Goal: Task Accomplishment & Management: Use online tool/utility

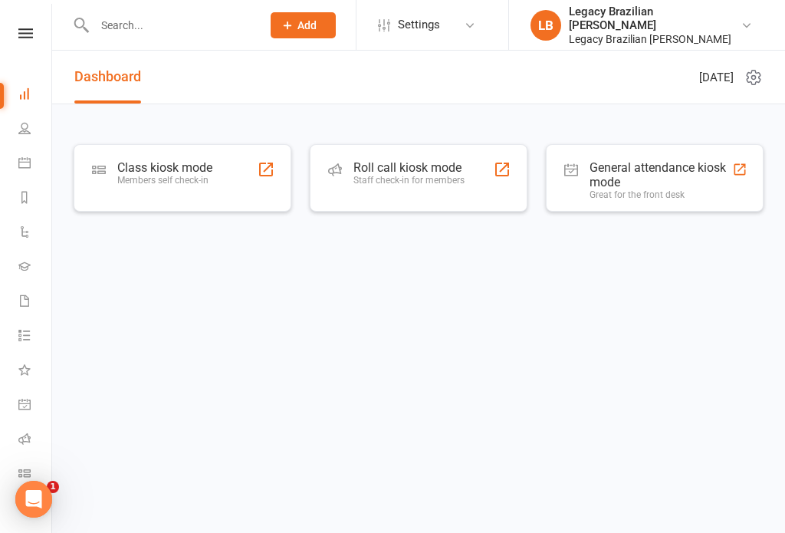
click at [191, 28] on input "text" at bounding box center [170, 25] width 161 height 21
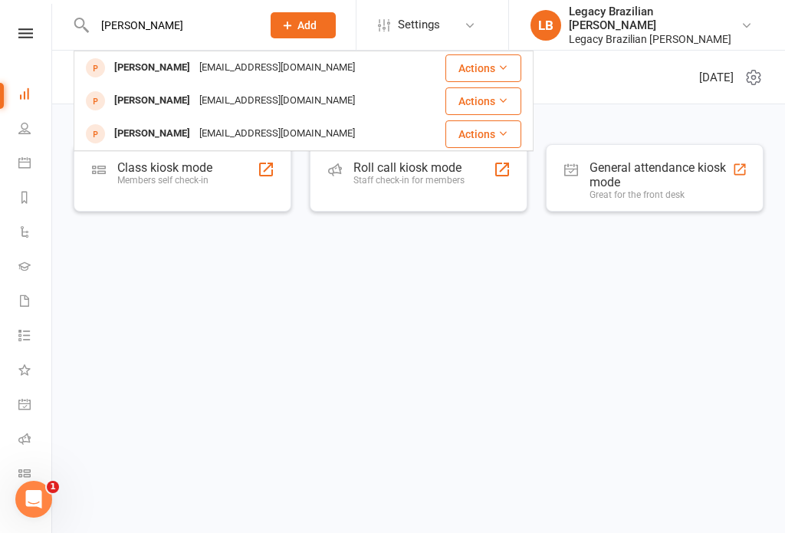
type input "[PERSON_NAME]"
click at [287, 94] on div "[EMAIL_ADDRESS][DOMAIN_NAME]" at bounding box center [277, 101] width 165 height 22
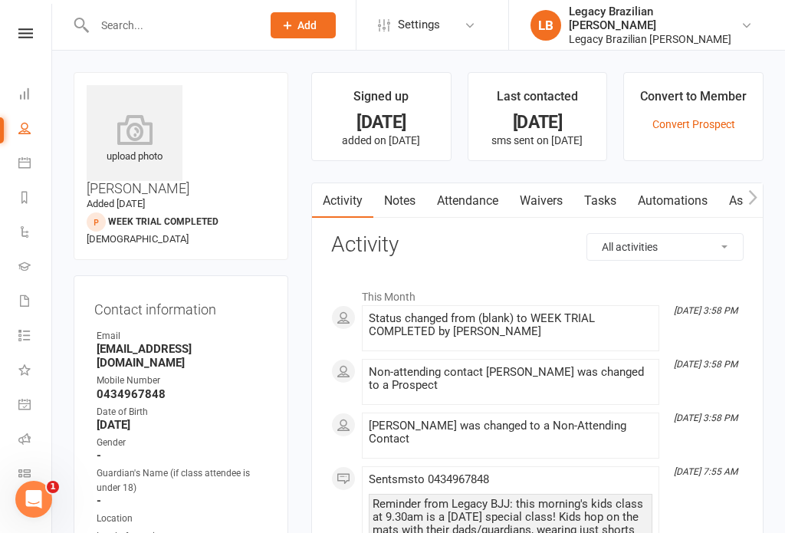
click at [545, 206] on link "Waivers" at bounding box center [541, 200] width 64 height 35
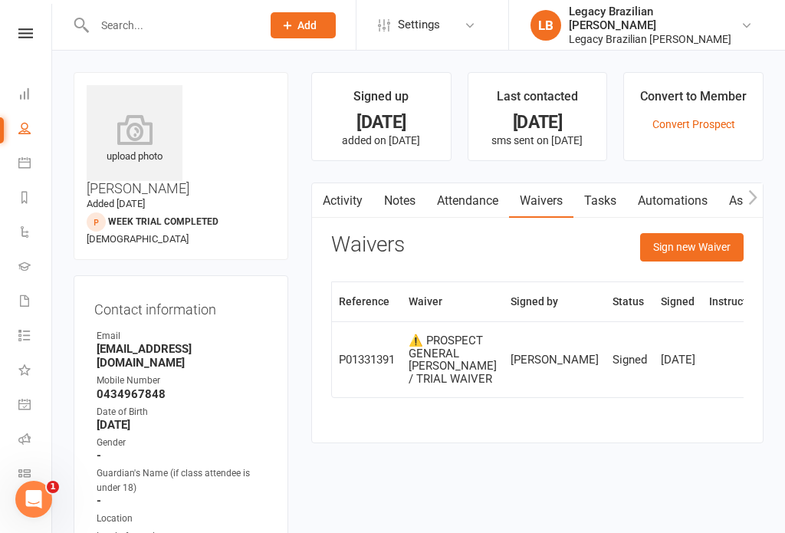
click at [485, 204] on link "Attendance" at bounding box center [467, 200] width 83 height 35
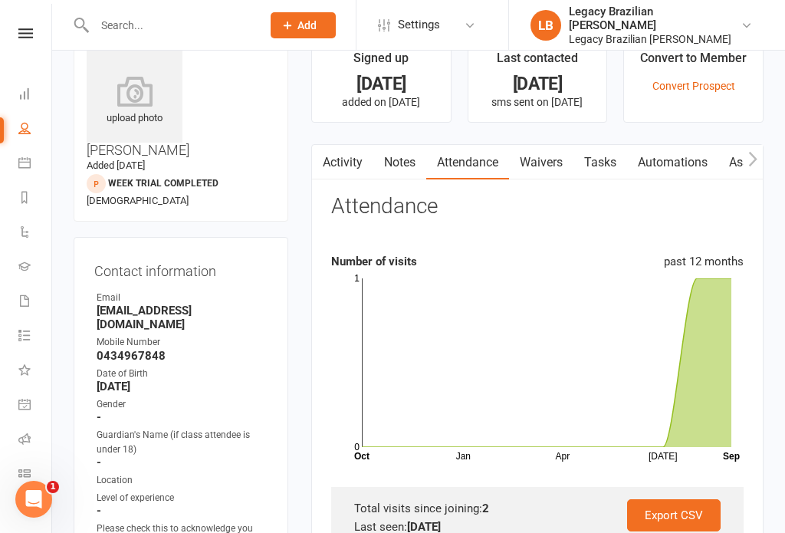
scroll to position [78, 0]
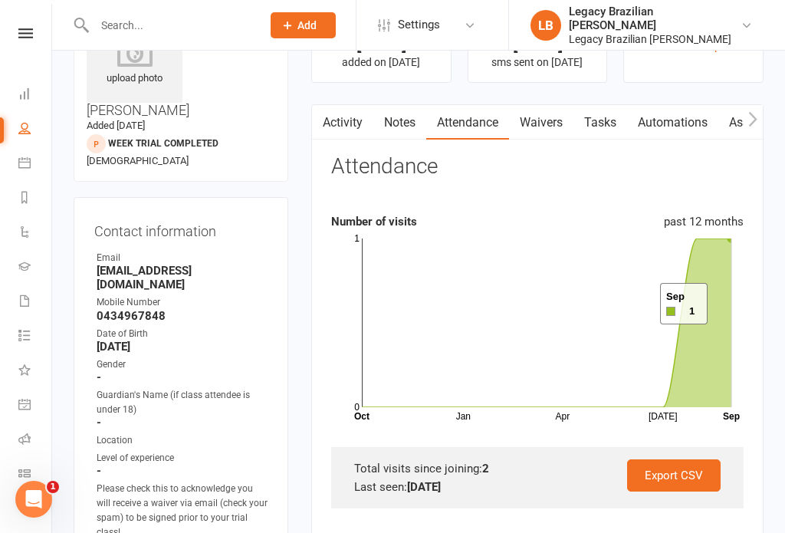
click at [727, 304] on icon at bounding box center [547, 323] width 370 height 169
click at [699, 365] on icon at bounding box center [547, 323] width 370 height 169
click at [729, 288] on icon at bounding box center [547, 323] width 370 height 169
click at [693, 350] on icon at bounding box center [547, 323] width 370 height 169
click at [729, 323] on icon at bounding box center [547, 323] width 370 height 169
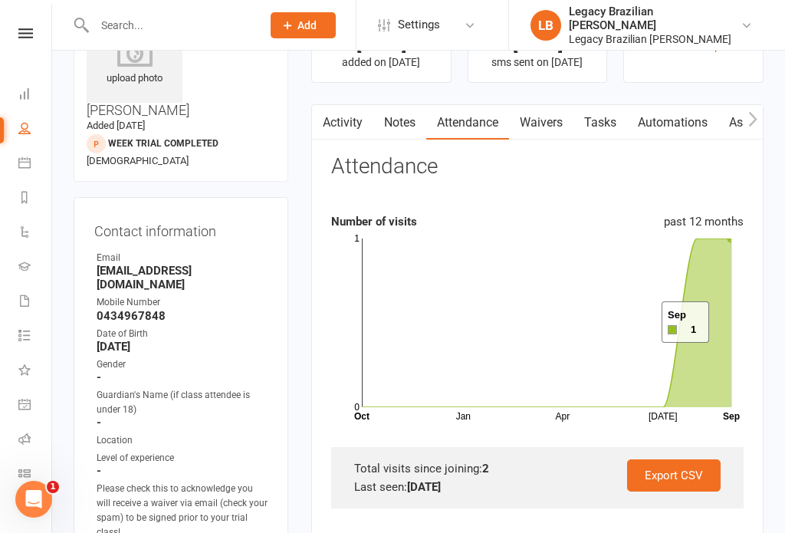
click at [693, 263] on icon at bounding box center [547, 323] width 370 height 169
click at [739, 268] on icon "Jan Apr [DATE] Month Oct Sep 0 1" at bounding box center [537, 327] width 413 height 192
click at [732, 341] on icon "Jan Apr [DATE] Month Oct Sep 0 1" at bounding box center [537, 327] width 413 height 192
click at [676, 349] on rect at bounding box center [547, 323] width 370 height 169
click at [731, 344] on icon at bounding box center [547, 323] width 370 height 169
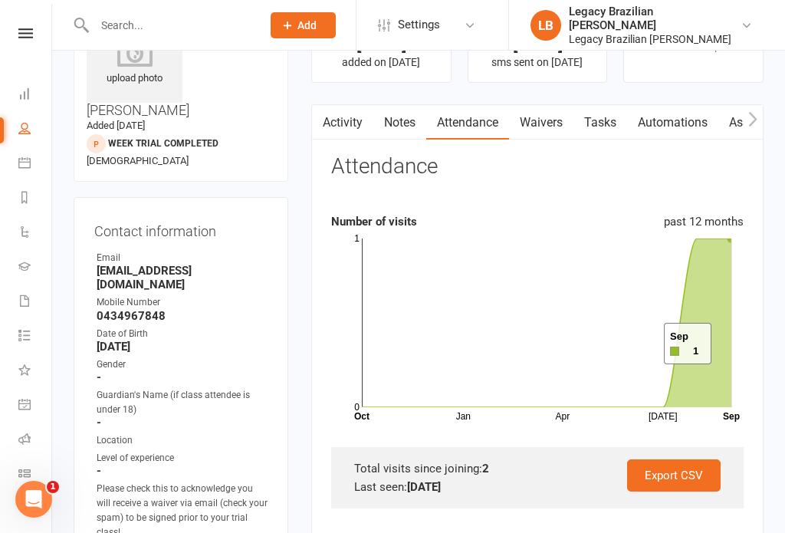
click at [692, 288] on icon at bounding box center [547, 323] width 370 height 169
click at [729, 249] on icon at bounding box center [547, 323] width 370 height 169
click at [544, 132] on link "Waivers" at bounding box center [541, 122] width 64 height 35
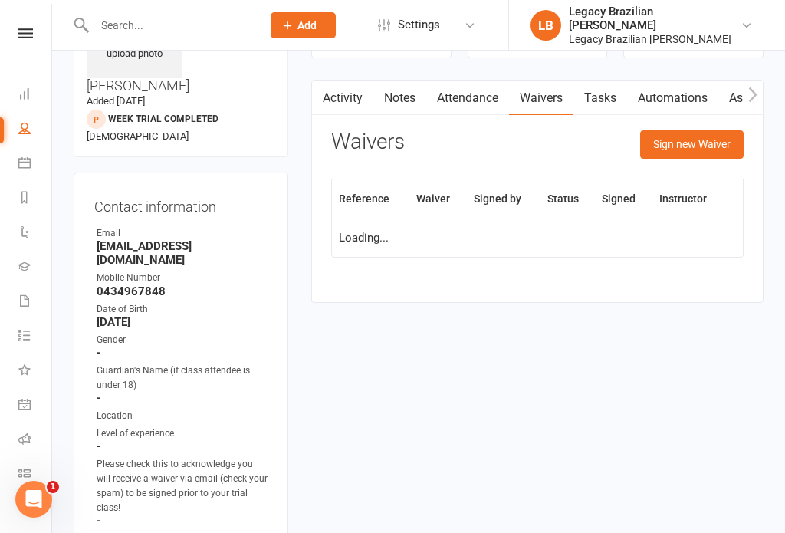
scroll to position [104, 0]
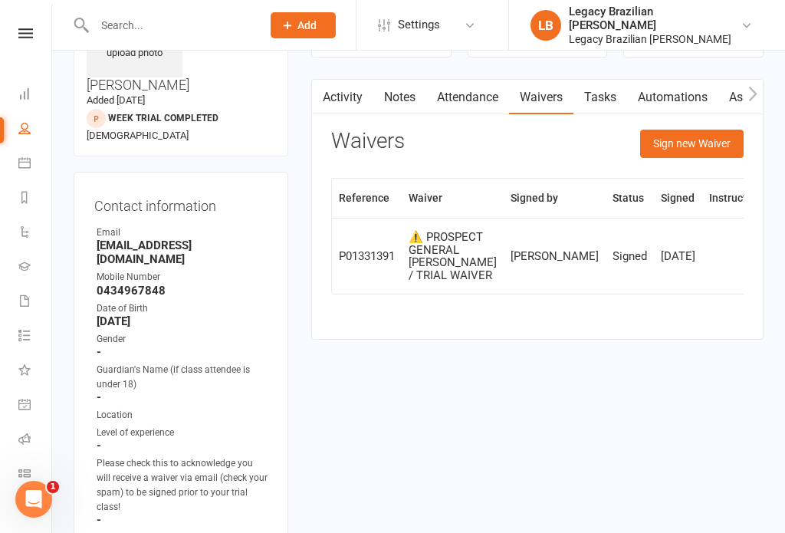
click at [454, 100] on link "Attendance" at bounding box center [467, 97] width 83 height 35
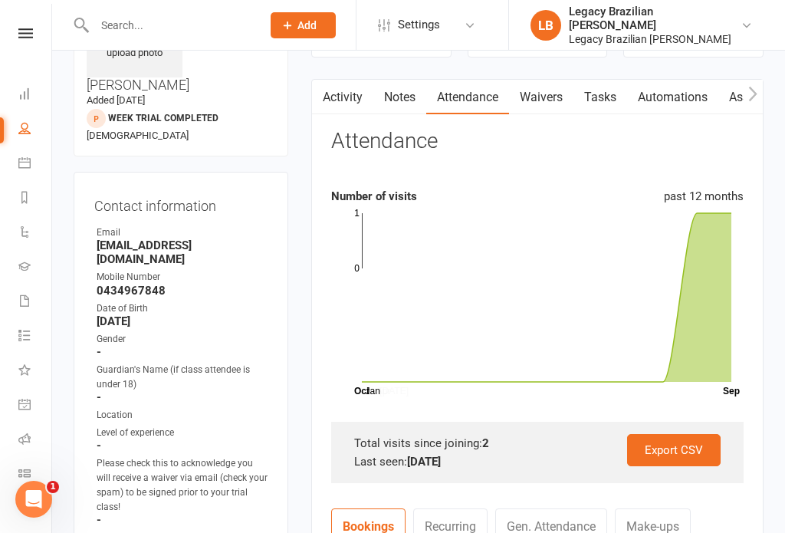
click at [399, 104] on link "Notes" at bounding box center [399, 97] width 53 height 35
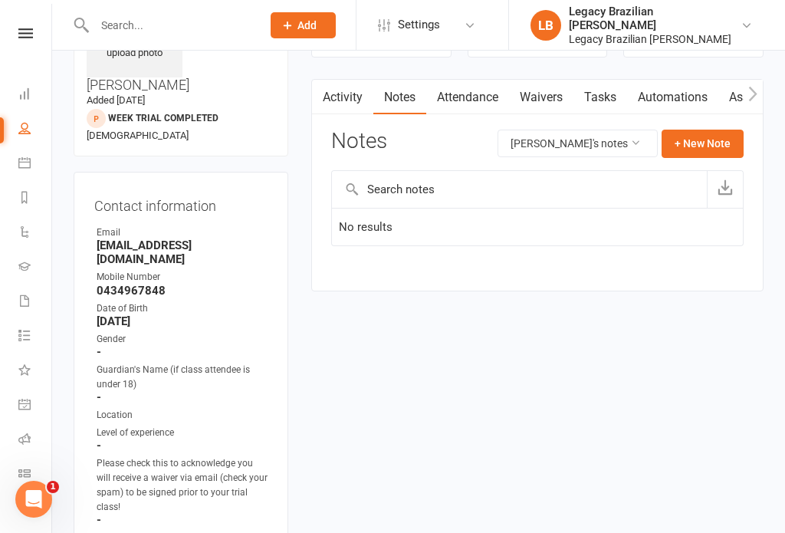
click at [339, 108] on link "Activity" at bounding box center [342, 97] width 61 height 35
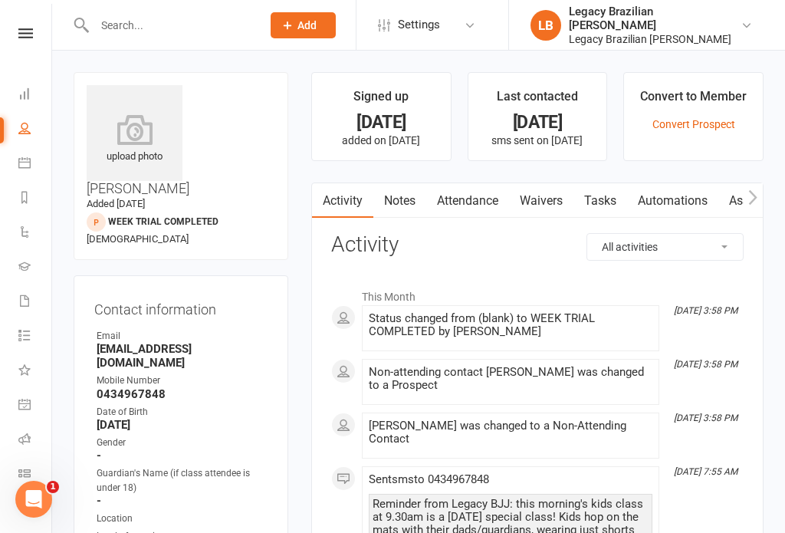
click at [278, 520] on div "Contact information Owner Email [EMAIL_ADDRESS][DOMAIN_NAME] Mobile Number [PHO…" at bounding box center [181, 496] width 215 height 443
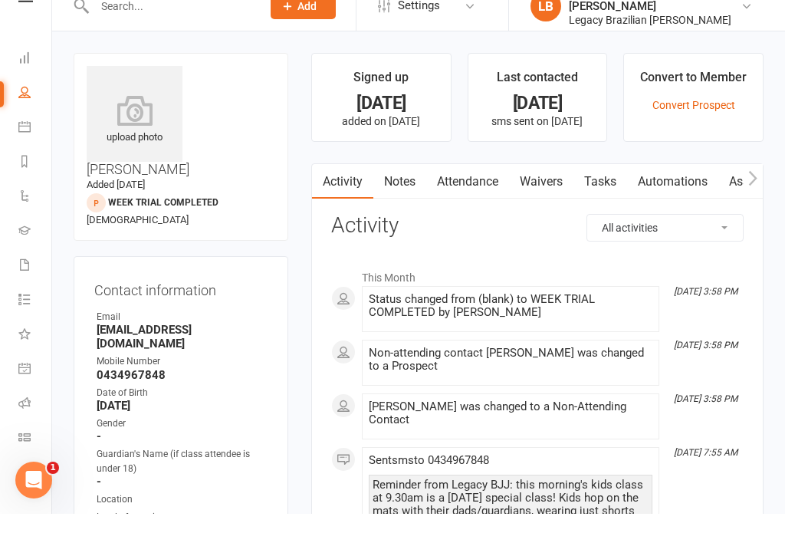
scroll to position [17, 0]
click at [25, 419] on link "Roll call" at bounding box center [35, 423] width 35 height 35
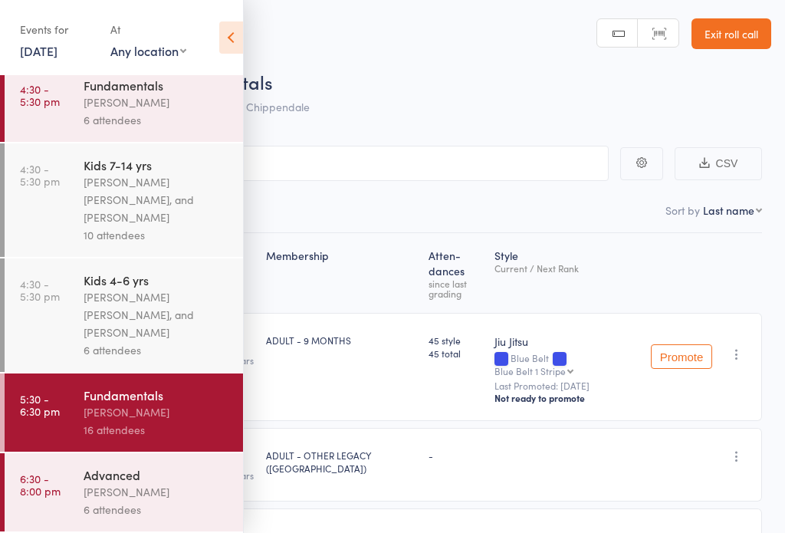
scroll to position [263, 0]
click at [35, 405] on time "5:30 - 6:30 pm" at bounding box center [40, 405] width 40 height 25
click at [221, 37] on icon at bounding box center [231, 37] width 24 height 32
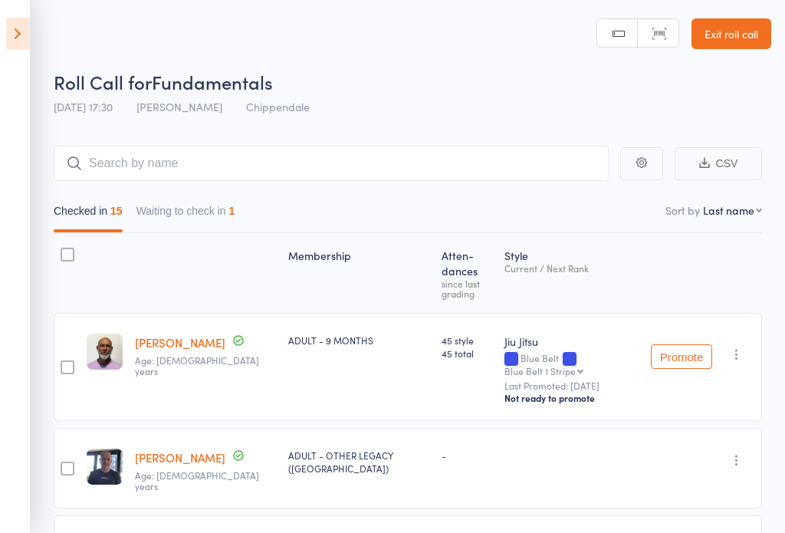
click at [155, 218] on button "Waiting to check in 1" at bounding box center [186, 214] width 99 height 35
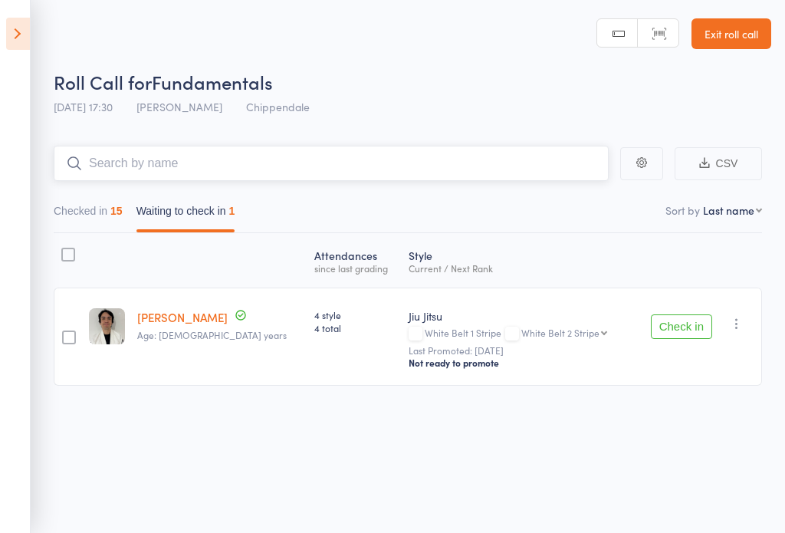
click at [463, 158] on input "search" at bounding box center [331, 163] width 555 height 35
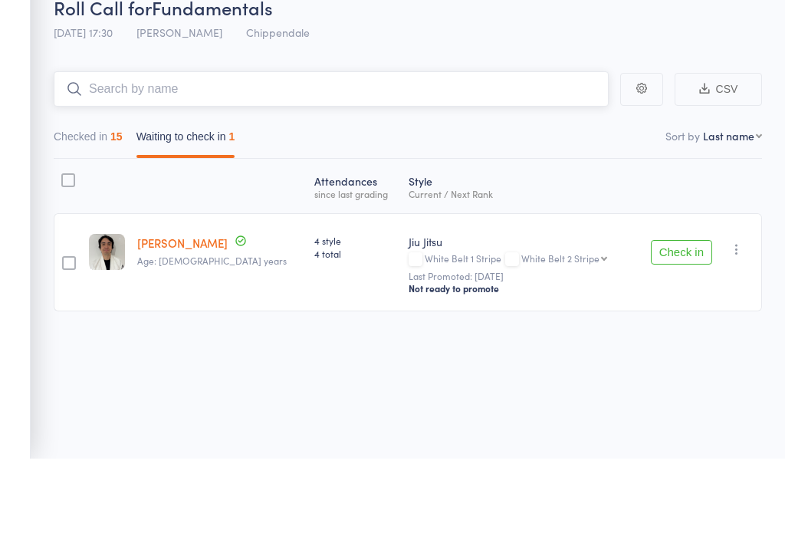
click at [98, 197] on button "Checked in 15" at bounding box center [88, 214] width 69 height 35
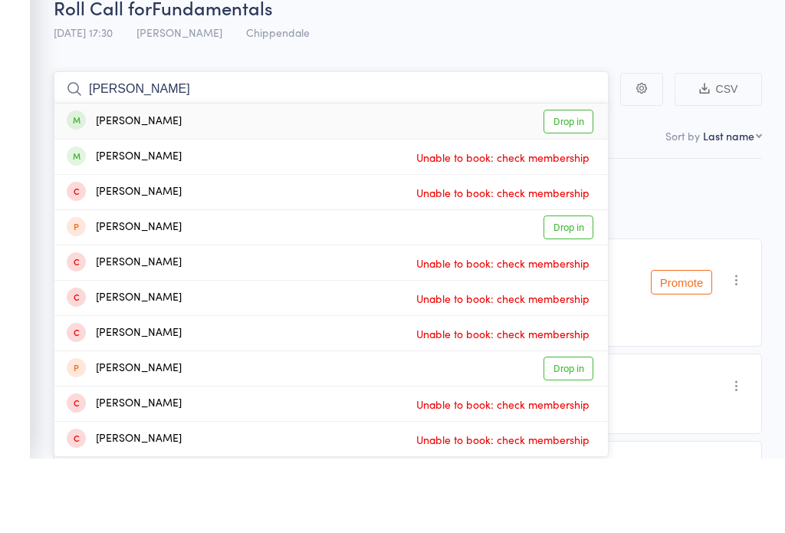
type input "John kr"
click at [577, 184] on link "Drop in" at bounding box center [569, 196] width 50 height 24
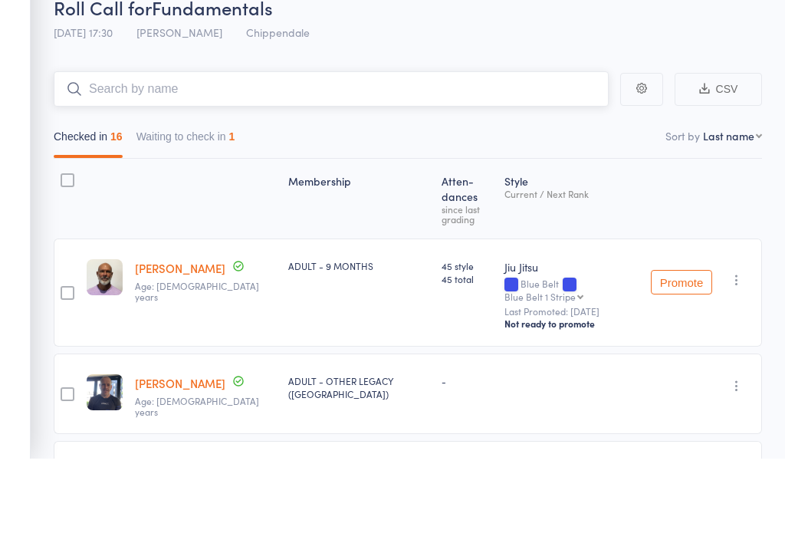
click at [228, 197] on button "Waiting to check in 1" at bounding box center [186, 214] width 99 height 35
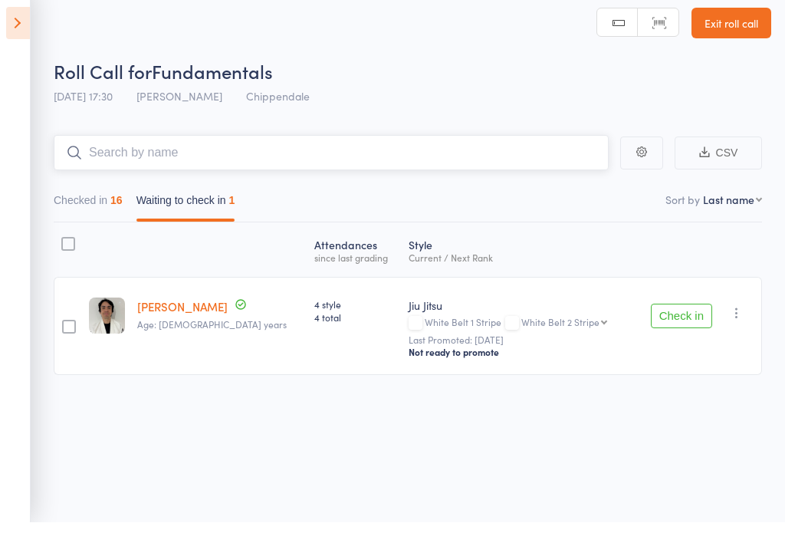
click at [215, 202] on button "Waiting to check in 1" at bounding box center [186, 214] width 99 height 35
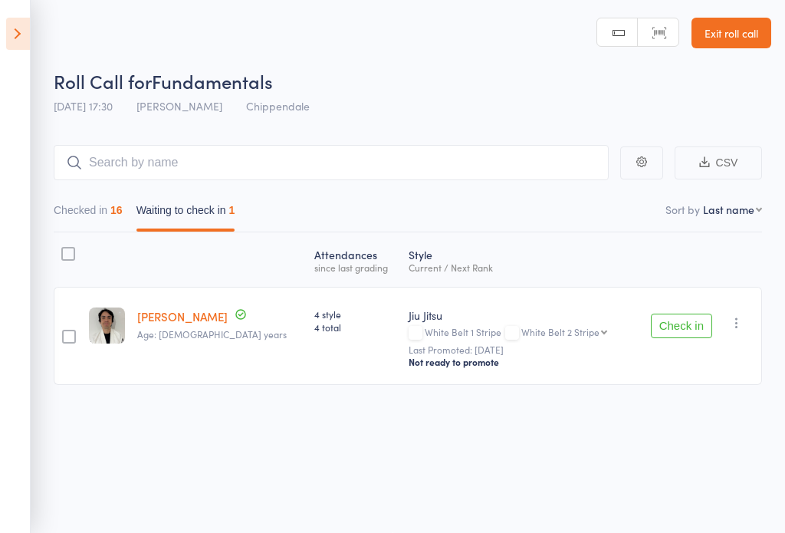
click at [588, 329] on button "Check in" at bounding box center [681, 326] width 61 height 25
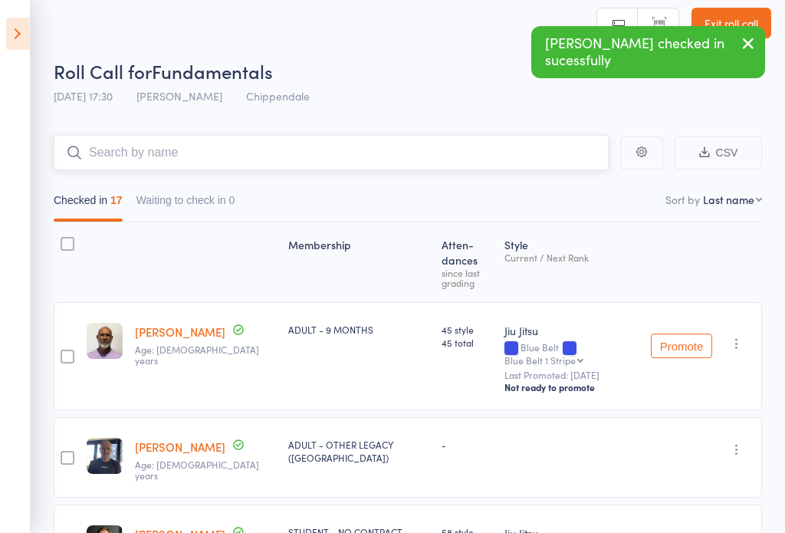
click at [410, 152] on input "search" at bounding box center [331, 152] width 555 height 35
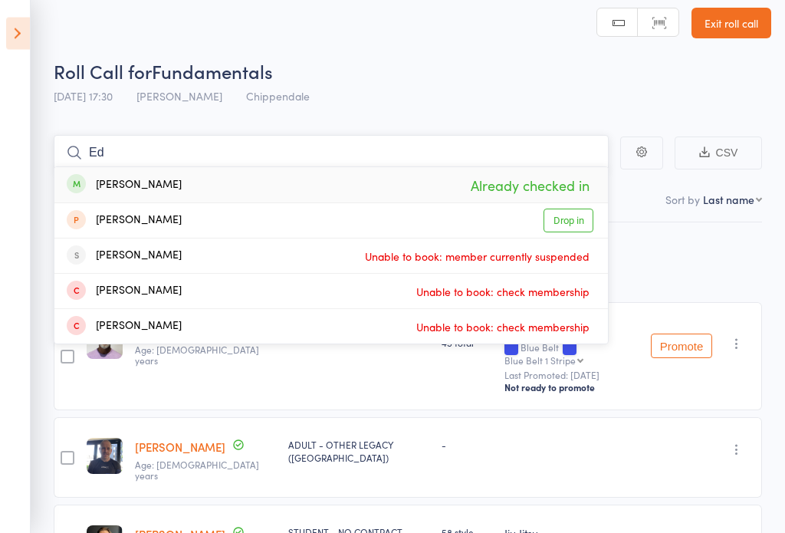
type input "E"
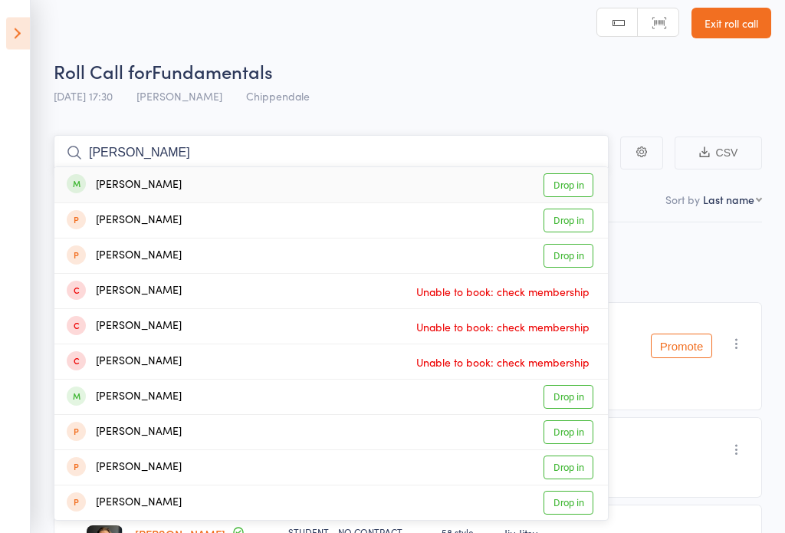
type input "Jamie"
click at [564, 192] on link "Drop in" at bounding box center [569, 186] width 50 height 24
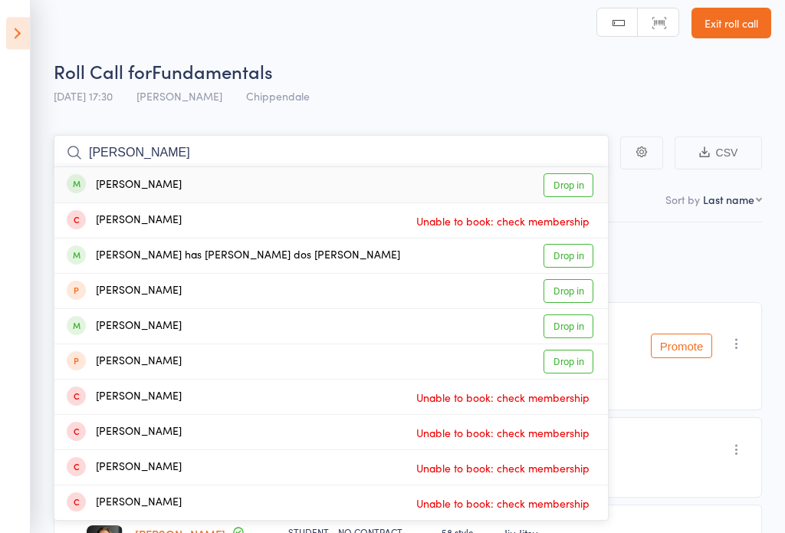
type input "Bruno m"
click at [568, 192] on link "Drop in" at bounding box center [569, 186] width 50 height 24
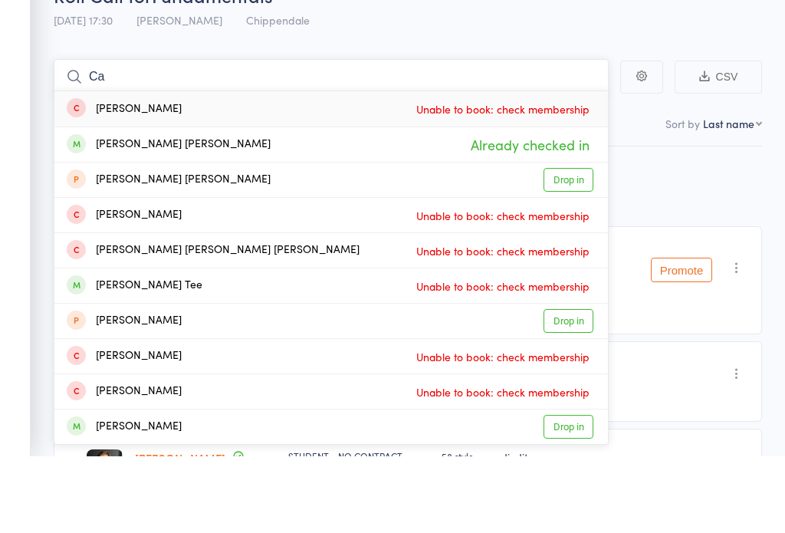
type input "C"
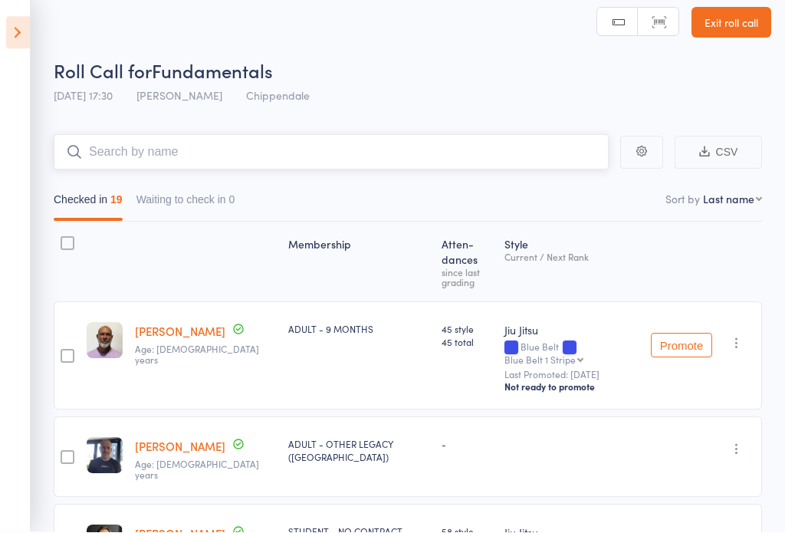
scroll to position [3, 0]
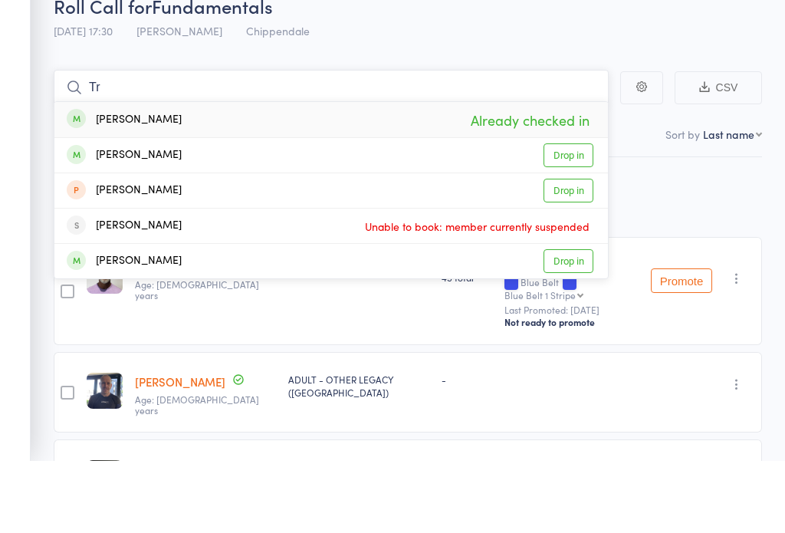
type input "T"
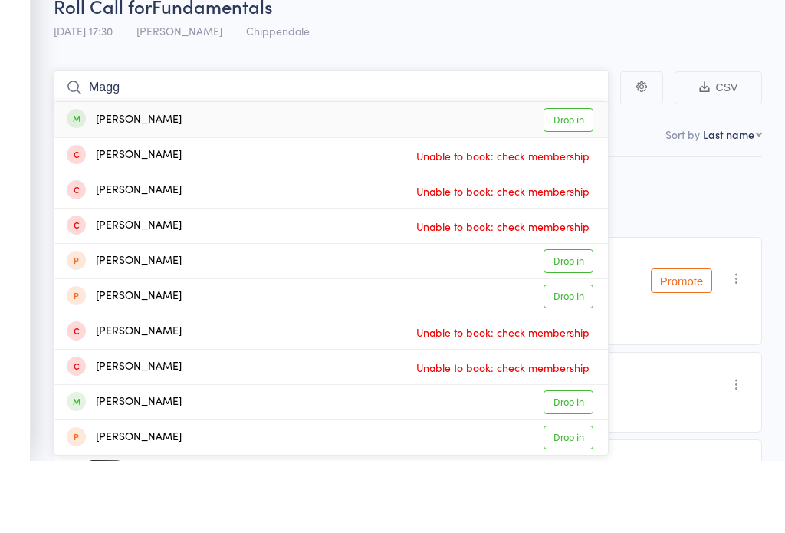
type input "Magg"
click at [571, 181] on link "Drop in" at bounding box center [569, 193] width 50 height 24
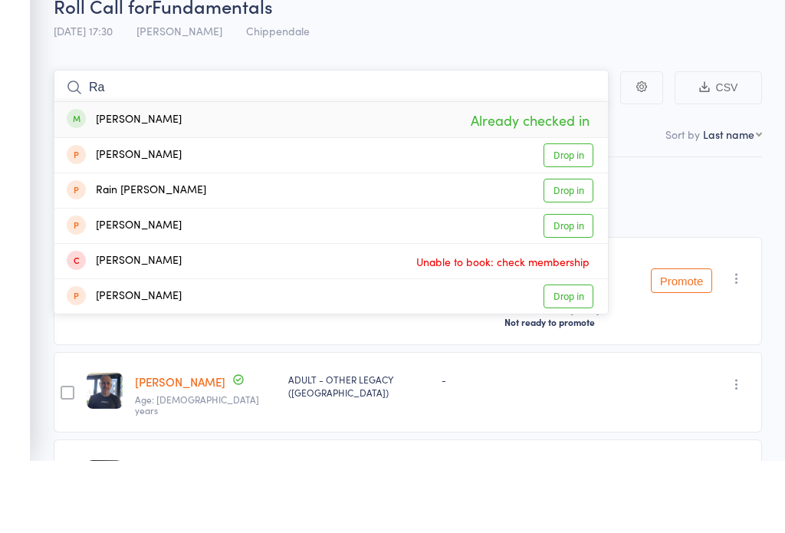
type input "R"
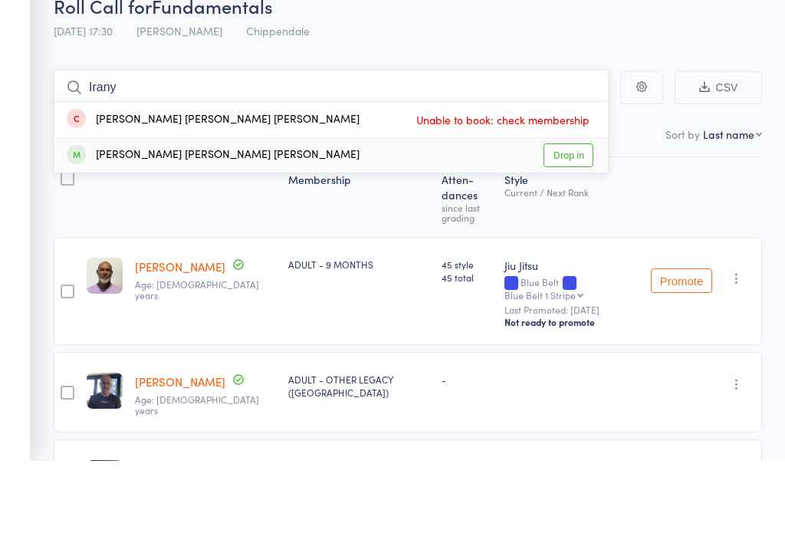
type input "Irany"
click at [579, 216] on link "Drop in" at bounding box center [569, 228] width 50 height 24
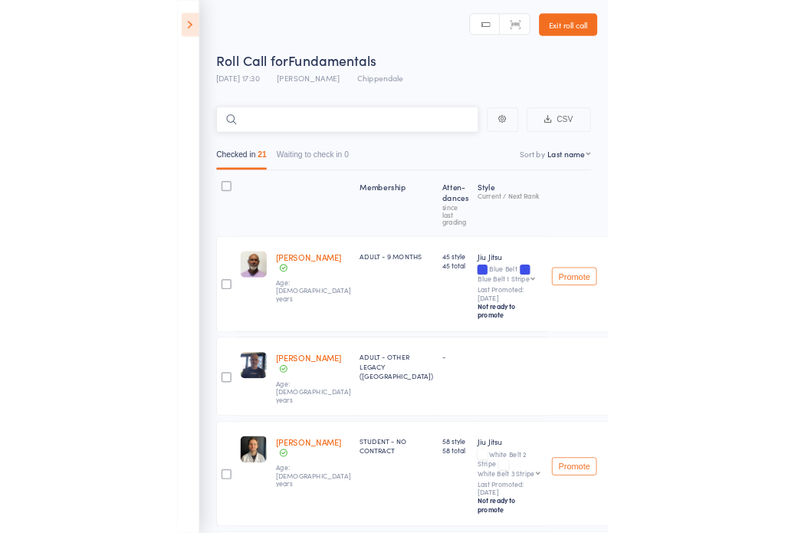
scroll to position [76, 0]
